Goal: Information Seeking & Learning: Find specific page/section

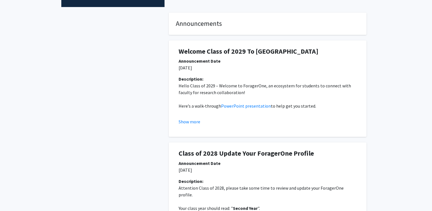
scroll to position [164, 0]
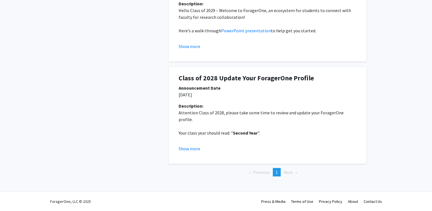
click at [290, 173] on span "Next page" at bounding box center [287, 172] width 9 height 6
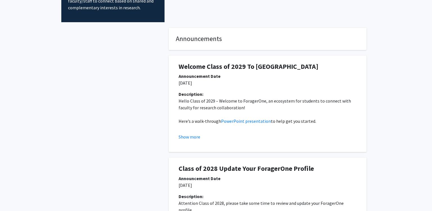
scroll to position [0, 0]
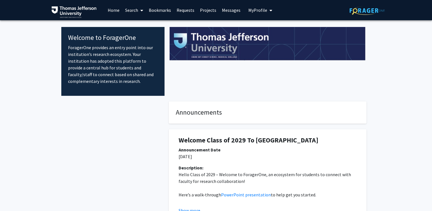
click at [230, 16] on link "Messages" at bounding box center [231, 10] width 24 height 20
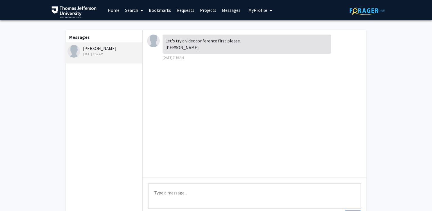
click at [177, 48] on div "Let's try a videoconference first please. [PERSON_NAME]" at bounding box center [246, 44] width 169 height 19
drag, startPoint x: 177, startPoint y: 48, endPoint x: 180, endPoint y: 47, distance: 3.4
click at [177, 48] on div "Let's try a videoconference first please. [PERSON_NAME]" at bounding box center [246, 44] width 169 height 19
click at [206, 40] on div "Let's try a videoconference first please. [PERSON_NAME]" at bounding box center [246, 44] width 169 height 19
drag, startPoint x: 206, startPoint y: 40, endPoint x: 246, endPoint y: 40, distance: 39.9
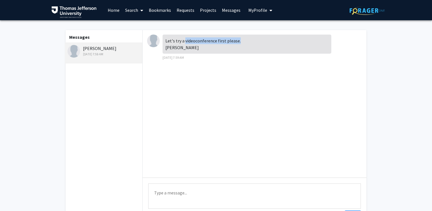
click at [246, 40] on div "Let's try a videoconference first please. [PERSON_NAME]" at bounding box center [246, 44] width 169 height 19
click at [180, 47] on div "Let's try a videoconference first please. [PERSON_NAME]" at bounding box center [246, 44] width 169 height 19
drag, startPoint x: 180, startPoint y: 47, endPoint x: 164, endPoint y: 50, distance: 17.1
click at [164, 50] on div "Let's try a videoconference first please. [PERSON_NAME]" at bounding box center [246, 44] width 169 height 19
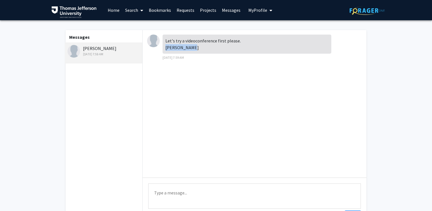
click at [194, 11] on link "Requests" at bounding box center [185, 10] width 23 height 20
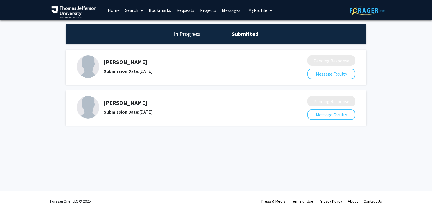
click at [137, 62] on h5 "[PERSON_NAME]" at bounding box center [191, 62] width 174 height 7
drag, startPoint x: 137, startPoint y: 62, endPoint x: 110, endPoint y: 60, distance: 27.0
click at [105, 61] on h5 "[PERSON_NAME]" at bounding box center [191, 62] width 174 height 7
click at [188, 33] on h1 "In Progress" at bounding box center [187, 34] width 30 height 8
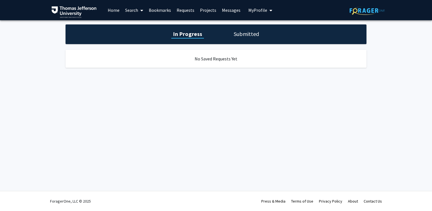
click at [272, 35] on div "In Progress Submitted" at bounding box center [215, 34] width 301 height 20
click at [243, 37] on h1 "Submitted" at bounding box center [246, 34] width 29 height 8
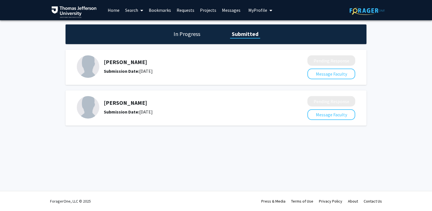
click at [199, 11] on link "Projects" at bounding box center [208, 10] width 22 height 20
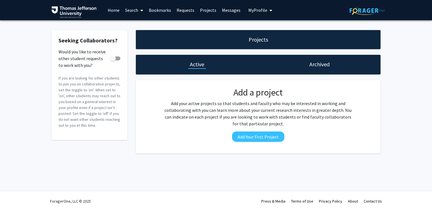
click at [171, 12] on link "Bookmarks" at bounding box center [160, 10] width 28 height 20
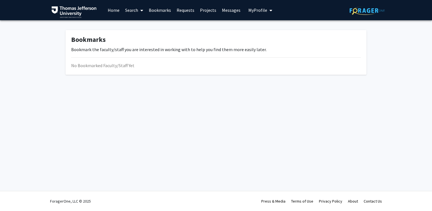
drag, startPoint x: 199, startPoint y: 11, endPoint x: 210, endPoint y: 11, distance: 11.0
click at [199, 11] on link "Projects" at bounding box center [208, 10] width 22 height 20
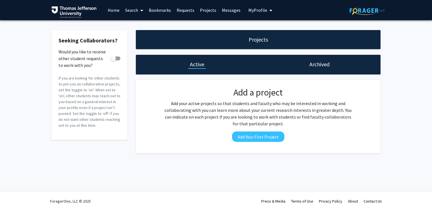
click at [263, 11] on span "My Profile" at bounding box center [257, 10] width 19 height 6
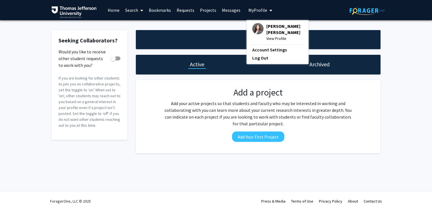
click at [215, 12] on link "Projects" at bounding box center [208, 10] width 22 height 20
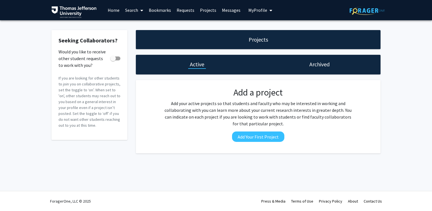
click at [249, 11] on span "My Profile" at bounding box center [257, 10] width 19 height 6
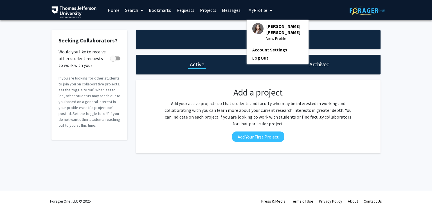
drag, startPoint x: 232, startPoint y: 11, endPoint x: 205, endPoint y: 9, distance: 26.5
click at [231, 11] on link "Messages" at bounding box center [231, 10] width 24 height 20
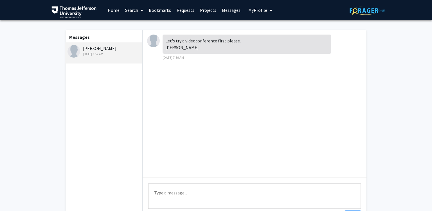
click at [117, 54] on div "[DATE] 7:59 AM" at bounding box center [103, 54] width 73 height 5
click at [182, 10] on link "Requests" at bounding box center [185, 10] width 23 height 20
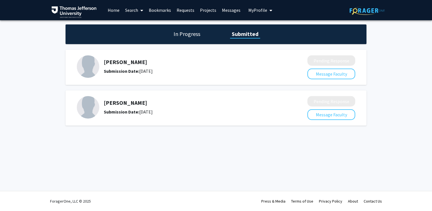
click at [122, 106] on div "[PERSON_NAME] Submission Date: [DATE]" at bounding box center [191, 107] width 174 height 16
drag, startPoint x: 122, startPoint y: 106, endPoint x: 107, endPoint y: 103, distance: 15.5
click at [106, 104] on div "[PERSON_NAME] Submission Date: [DATE]" at bounding box center [191, 107] width 174 height 16
drag, startPoint x: 291, startPoint y: 123, endPoint x: 275, endPoint y: 121, distance: 15.6
click at [291, 123] on div "[PERSON_NAME] Submission Date: [DATE] Pending Response Message Faculty" at bounding box center [215, 107] width 301 height 35
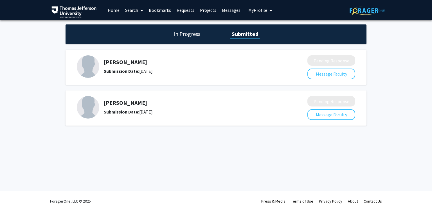
click at [133, 106] on h5 "[PERSON_NAME]" at bounding box center [191, 102] width 174 height 7
click at [146, 110] on div "Submission Date: [DATE]" at bounding box center [191, 111] width 174 height 7
drag, startPoint x: 146, startPoint y: 110, endPoint x: 171, endPoint y: 112, distance: 25.3
click at [167, 112] on div "Submission Date: [DATE]" at bounding box center [191, 111] width 174 height 7
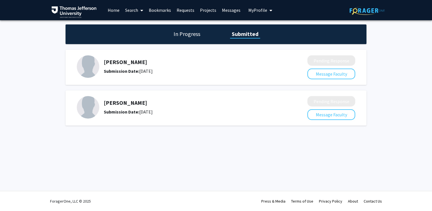
click at [142, 15] on span at bounding box center [140, 11] width 5 height 20
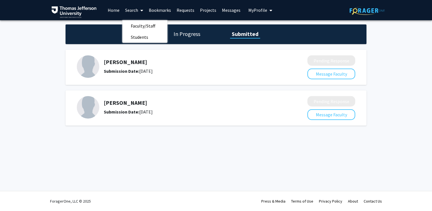
click at [112, 13] on link "Home" at bounding box center [113, 10] width 17 height 20
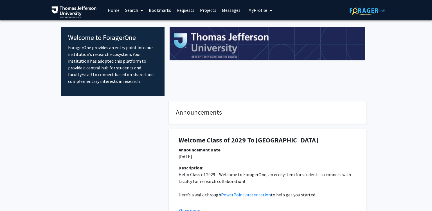
click at [158, 7] on link "Bookmarks" at bounding box center [160, 10] width 28 height 20
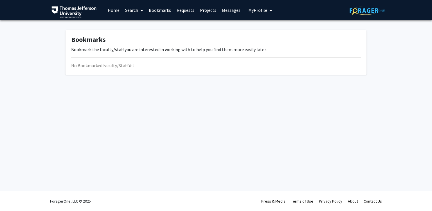
click at [114, 67] on div "No Bookmarked Faculty/Staff Yet" at bounding box center [215, 65] width 289 height 7
drag, startPoint x: 114, startPoint y: 67, endPoint x: 154, endPoint y: 63, distance: 40.3
click at [153, 63] on div "No Bookmarked Faculty/Staff Yet" at bounding box center [215, 65] width 289 height 7
click at [125, 10] on link "Search" at bounding box center [134, 10] width 24 height 20
click at [149, 25] on span "Faculty/Staff" at bounding box center [142, 25] width 41 height 11
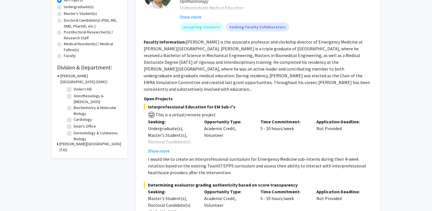
scroll to position [119, 0]
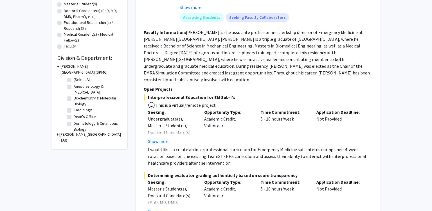
click at [74, 87] on label "Anesthesiology & [MEDICAL_DATA]" at bounding box center [97, 89] width 47 height 12
click at [74, 87] on input "Anesthesiology & [MEDICAL_DATA]" at bounding box center [76, 85] width 4 height 4
checkbox input "true"
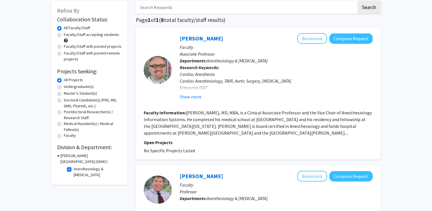
scroll to position [30, 0]
click at [219, 81] on div "Cardiac Anesthesia Cardiac Anesthesiology, TAVR, Aortic Surgery, [MEDICAL_DATA]…" at bounding box center [276, 84] width 193 height 27
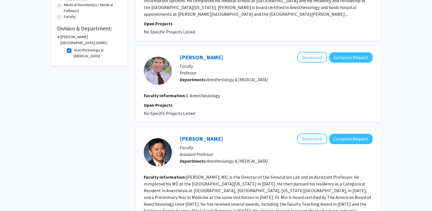
scroll to position [148, 0]
click at [69, 47] on fg-checkbox "Anesthesiology & [MEDICAL_DATA] Anesthesiology & [MEDICAL_DATA]" at bounding box center [93, 53] width 53 height 12
click at [74, 51] on label "Anesthesiology & [MEDICAL_DATA]" at bounding box center [97, 53] width 47 height 12
click at [74, 51] on input "Anesthesiology & [MEDICAL_DATA]" at bounding box center [76, 49] width 4 height 4
checkbox input "false"
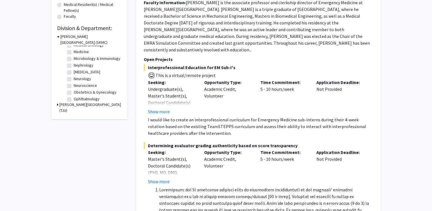
scroll to position [148, 0]
click at [74, 79] on label "Ophthalmology" at bounding box center [87, 79] width 26 height 6
click at [74, 79] on input "Ophthalmology" at bounding box center [76, 78] width 4 height 4
checkbox input "true"
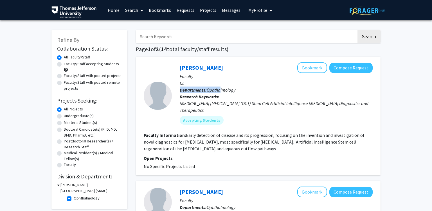
click at [217, 85] on div "[PERSON_NAME] Bookmark Compose Request Faculty Dr. Departments: Ophthalmology R…" at bounding box center [272, 95] width 201 height 67
click at [217, 85] on p "Dr." at bounding box center [276, 83] width 193 height 7
click at [237, 90] on p "Departments: Ophthalmology" at bounding box center [276, 90] width 193 height 7
click at [262, 105] on div "[MEDICAL_DATA] [MEDICAL_DATA] (OCT) Stem Cell Artificial Intelligence [MEDICAL_…" at bounding box center [276, 106] width 193 height 13
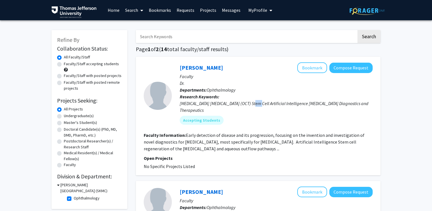
drag, startPoint x: 262, startPoint y: 105, endPoint x: 256, endPoint y: 112, distance: 8.9
click at [262, 105] on div "[MEDICAL_DATA] [MEDICAL_DATA] (OCT) Stem Cell Artificial Intelligence [MEDICAL_…" at bounding box center [276, 106] width 193 height 13
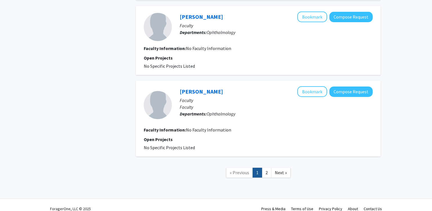
scroll to position [704, 0]
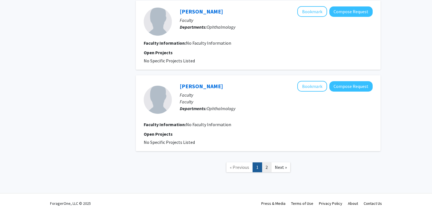
click at [265, 164] on link "2" at bounding box center [267, 167] width 10 height 10
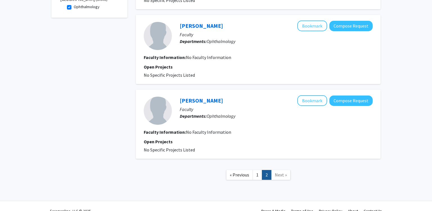
scroll to position [200, 0]
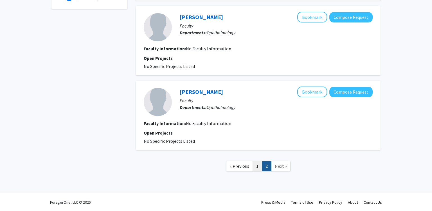
click at [258, 165] on link "1" at bounding box center [257, 166] width 10 height 10
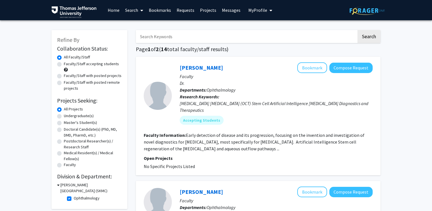
click at [257, 103] on div "[MEDICAL_DATA] [MEDICAL_DATA] (OCT) Stem Cell Artificial Intelligence [MEDICAL_…" at bounding box center [276, 106] width 193 height 13
drag, startPoint x: 257, startPoint y: 103, endPoint x: 293, endPoint y: 103, distance: 36.5
click at [289, 103] on div "[MEDICAL_DATA] [MEDICAL_DATA] (OCT) Stem Cell Artificial Intelligence [MEDICAL_…" at bounding box center [276, 106] width 193 height 13
click at [315, 103] on div "[MEDICAL_DATA] [MEDICAL_DATA] (OCT) Stem Cell Artificial Intelligence [MEDICAL_…" at bounding box center [276, 106] width 193 height 13
drag, startPoint x: 315, startPoint y: 103, endPoint x: 353, endPoint y: 103, distance: 38.5
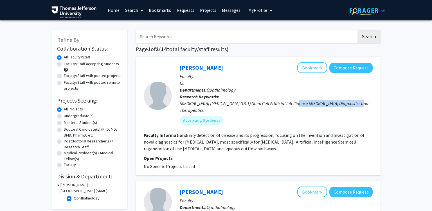
click at [353, 103] on div "[MEDICAL_DATA] [MEDICAL_DATA] (OCT) Stem Cell Artificial Intelligence [MEDICAL_…" at bounding box center [276, 106] width 193 height 13
drag, startPoint x: 339, startPoint y: 112, endPoint x: 323, endPoint y: 112, distance: 16.0
click at [337, 112] on div "[MEDICAL_DATA] [MEDICAL_DATA] (OCT) Stem Cell Artificial Intelligence [MEDICAL_…" at bounding box center [276, 106] width 193 height 13
click at [279, 104] on div "[MEDICAL_DATA] [MEDICAL_DATA] (OCT) Stem Cell Artificial Intelligence [MEDICAL_…" at bounding box center [276, 106] width 193 height 13
drag, startPoint x: 279, startPoint y: 104, endPoint x: 311, endPoint y: 103, distance: 32.3
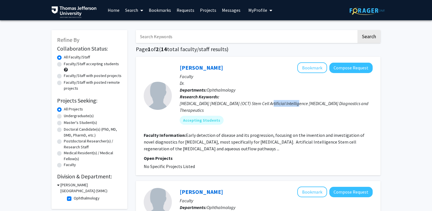
click at [295, 103] on div "[MEDICAL_DATA] [MEDICAL_DATA] (OCT) Stem Cell Artificial Intelligence [MEDICAL_…" at bounding box center [276, 106] width 193 height 13
click at [206, 111] on div "[MEDICAL_DATA] [MEDICAL_DATA] (OCT) Stem Cell Artificial Intelligence [MEDICAL_…" at bounding box center [276, 106] width 193 height 13
click at [195, 105] on div "[MEDICAL_DATA] [MEDICAL_DATA] (OCT) Stem Cell Artificial Intelligence [MEDICAL_…" at bounding box center [276, 106] width 193 height 13
drag, startPoint x: 195, startPoint y: 105, endPoint x: 283, endPoint y: 102, distance: 88.3
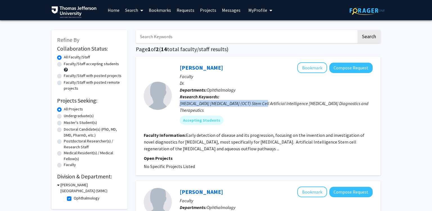
click at [267, 102] on div "[MEDICAL_DATA] [MEDICAL_DATA] (OCT) Stem Cell Artificial Intelligence [MEDICAL_…" at bounding box center [276, 106] width 193 height 13
click at [290, 102] on div "[MEDICAL_DATA] [MEDICAL_DATA] (OCT) Stem Cell Artificial Intelligence [MEDICAL_…" at bounding box center [276, 106] width 193 height 13
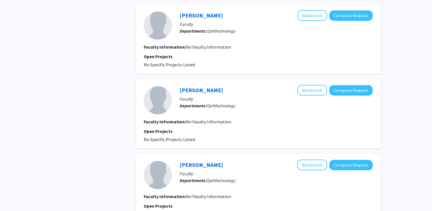
scroll to position [288, 0]
